Goal: Book appointment/travel/reservation

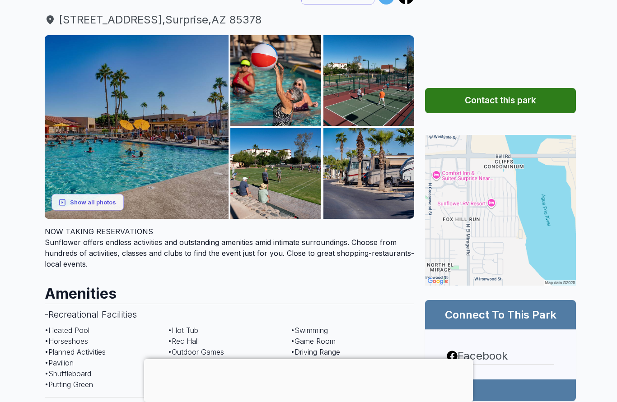
scroll to position [104, 0]
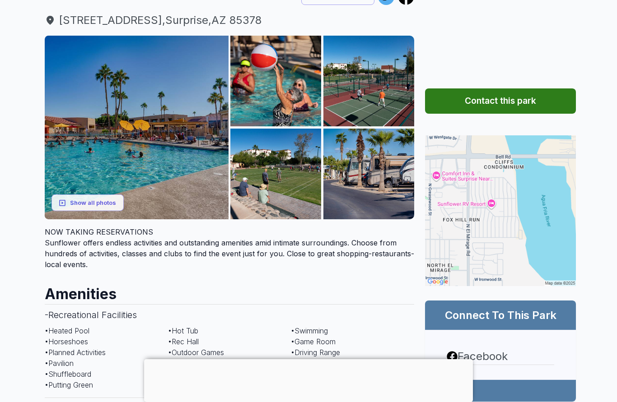
click at [65, 202] on icon "button" at bounding box center [62, 203] width 6 height 6
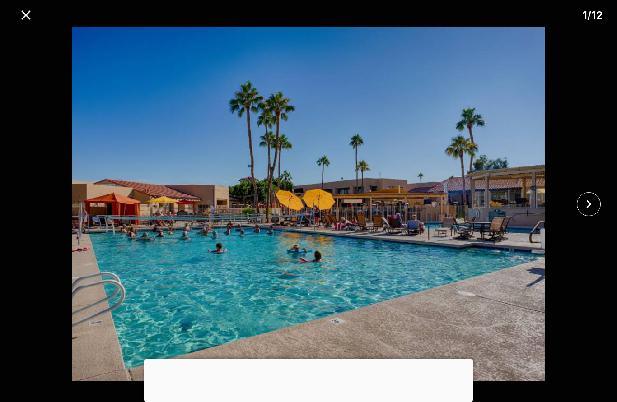
click at [581, 207] on icon "close" at bounding box center [589, 204] width 16 height 16
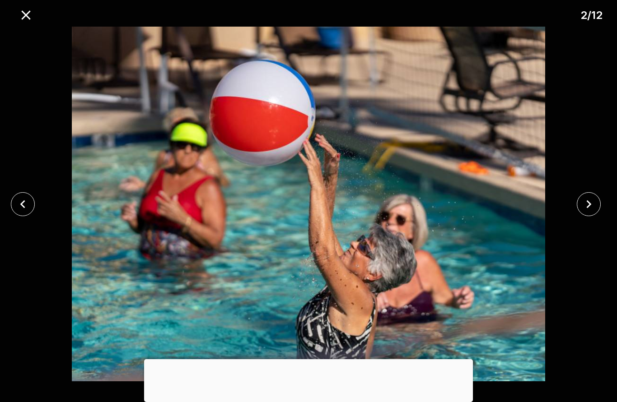
click at [581, 205] on icon "close" at bounding box center [589, 204] width 16 height 16
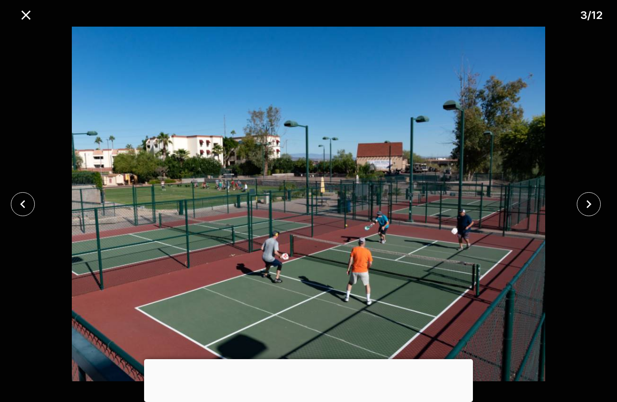
click at [581, 216] on div at bounding box center [590, 204] width 51 height 24
click at [589, 205] on icon "close" at bounding box center [588, 204] width 5 height 8
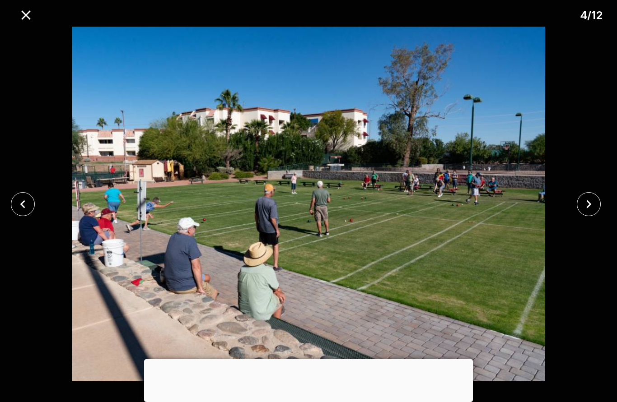
click at [587, 203] on icon "close" at bounding box center [589, 204] width 16 height 16
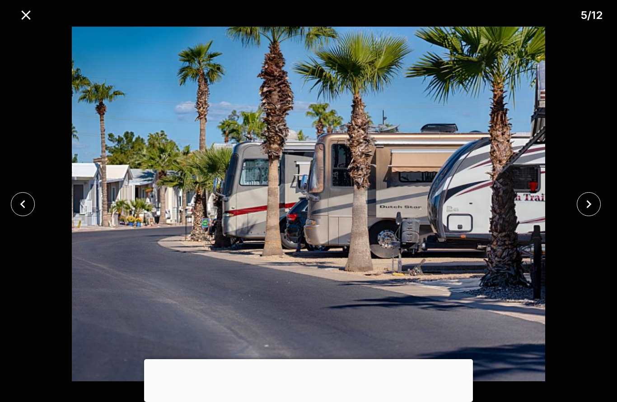
click at [579, 213] on div at bounding box center [590, 204] width 51 height 24
click at [584, 208] on icon "close" at bounding box center [589, 204] width 16 height 16
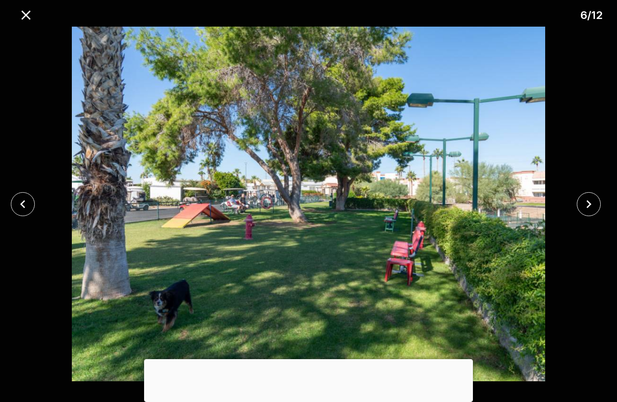
click at [579, 217] on div at bounding box center [308, 204] width 617 height 355
click at [582, 206] on icon "close" at bounding box center [589, 204] width 16 height 16
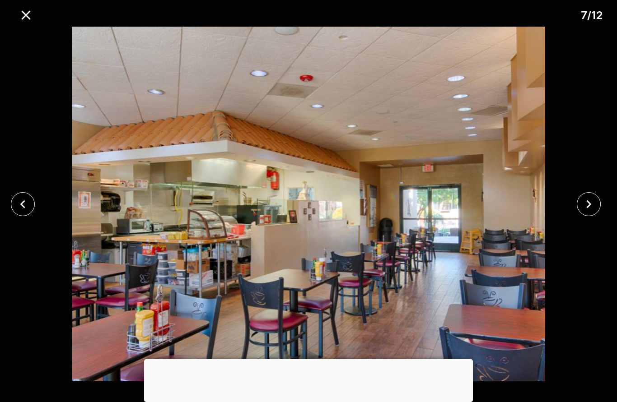
click at [582, 201] on icon "close" at bounding box center [589, 204] width 16 height 16
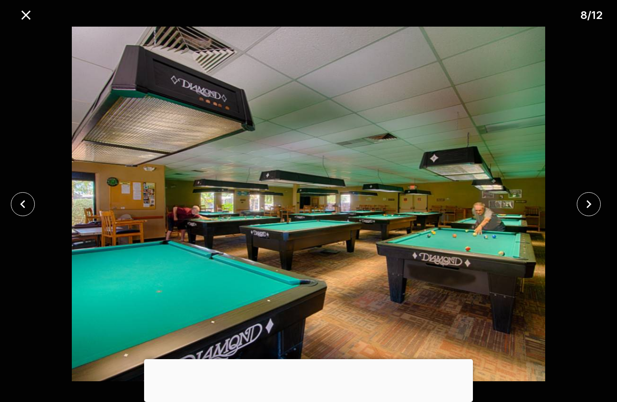
click at [581, 207] on icon "close" at bounding box center [589, 204] width 16 height 16
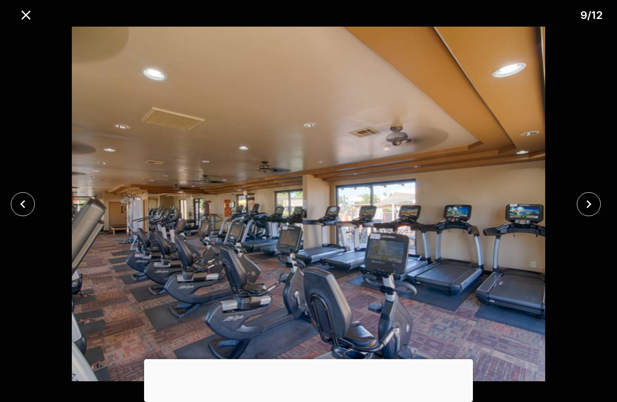
click at [592, 206] on icon "close" at bounding box center [589, 204] width 16 height 16
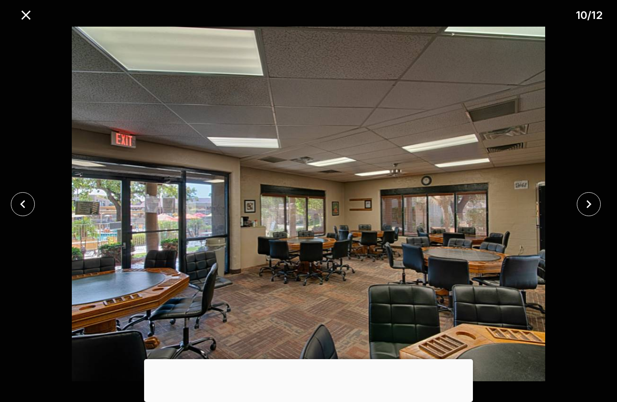
click at [581, 208] on icon "close" at bounding box center [589, 204] width 16 height 16
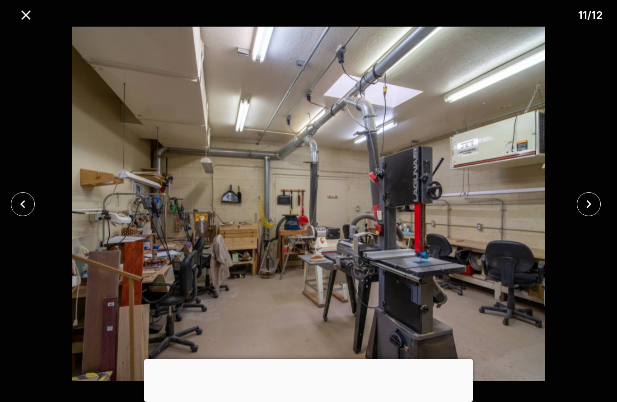
click at [579, 206] on button "close" at bounding box center [589, 204] width 24 height 24
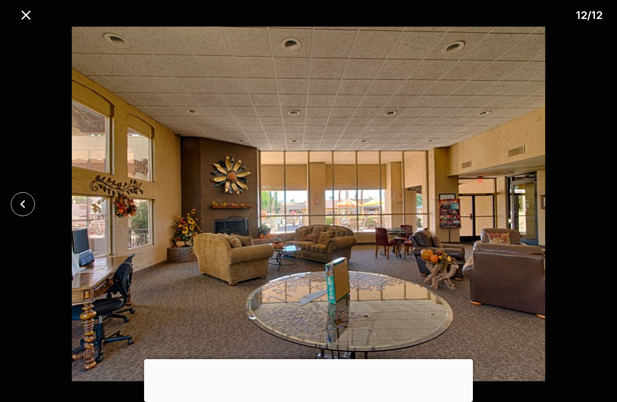
click at [36, 12] on button "close" at bounding box center [25, 15] width 23 height 23
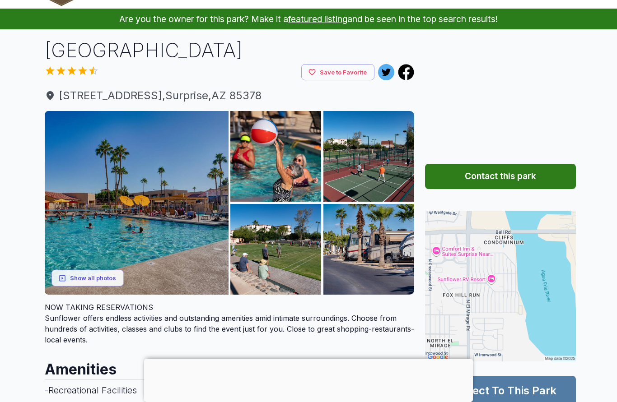
scroll to position [0, 0]
